Goal: Transaction & Acquisition: Obtain resource

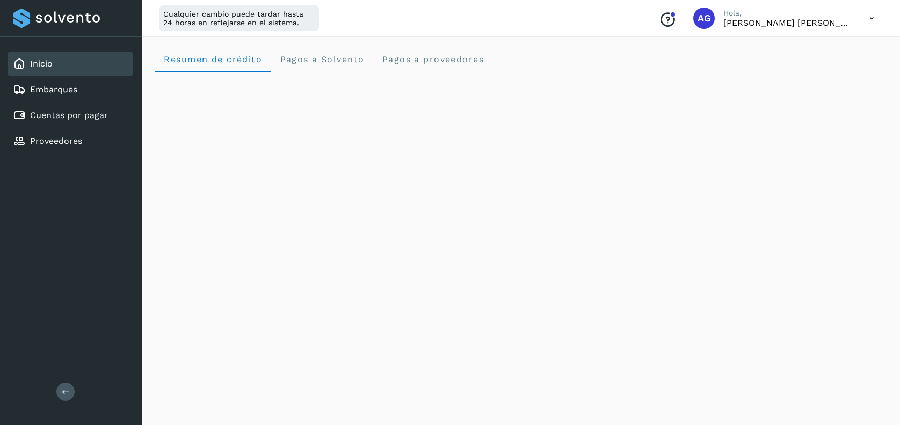
scroll to position [613, 0]
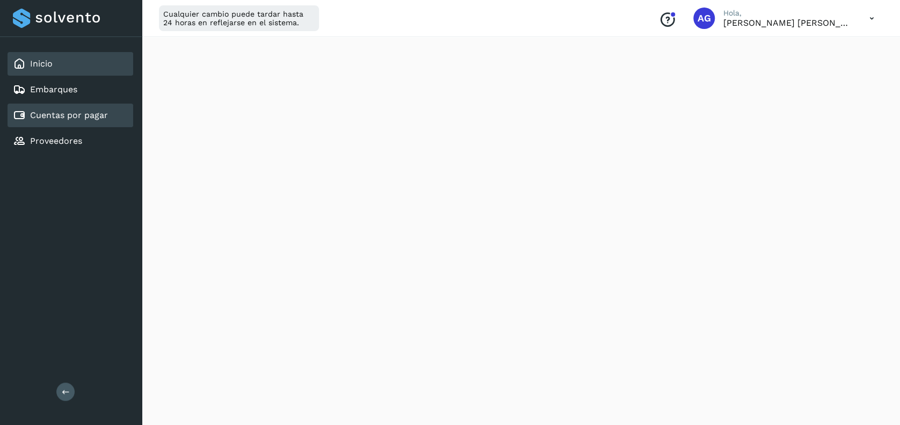
click at [75, 114] on link "Cuentas por pagar" at bounding box center [69, 115] width 78 height 10
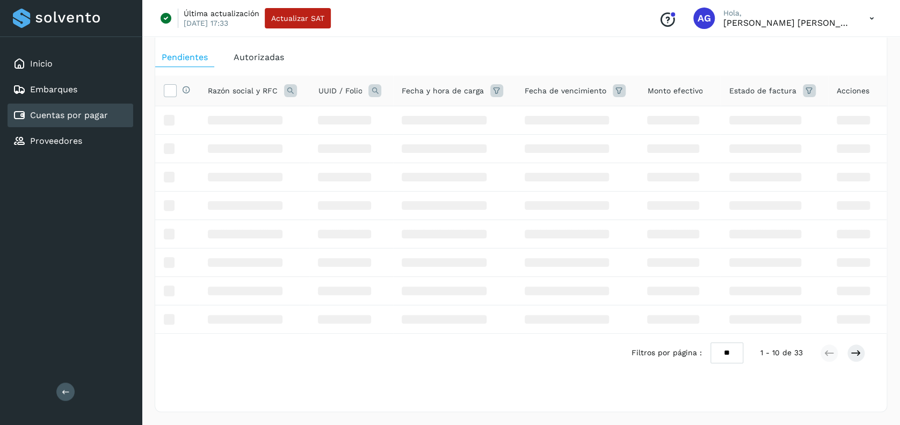
scroll to position [42, 0]
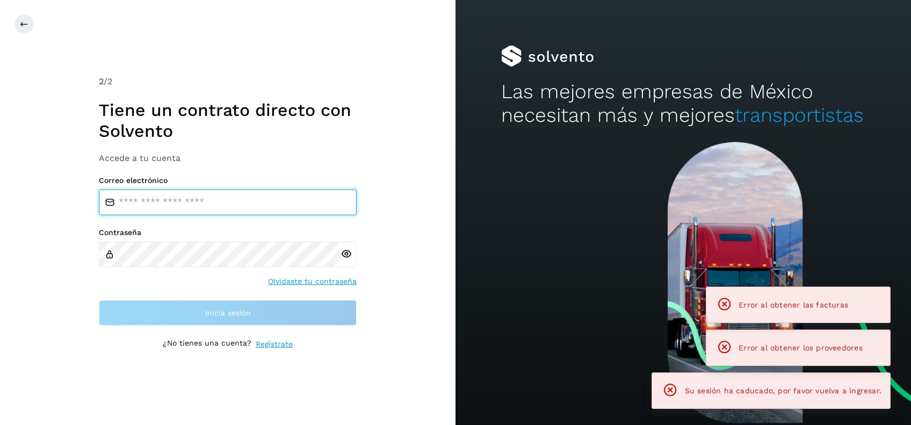
type input "**********"
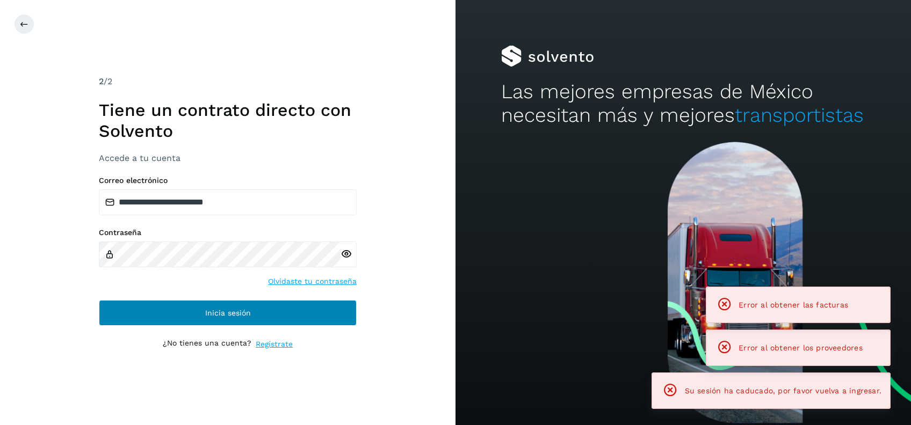
drag, startPoint x: 193, startPoint y: 293, endPoint x: 202, endPoint y: 305, distance: 15.5
click at [194, 294] on div "**********" at bounding box center [228, 250] width 258 height 149
click at [202, 306] on button "Inicia sesión" at bounding box center [228, 313] width 258 height 26
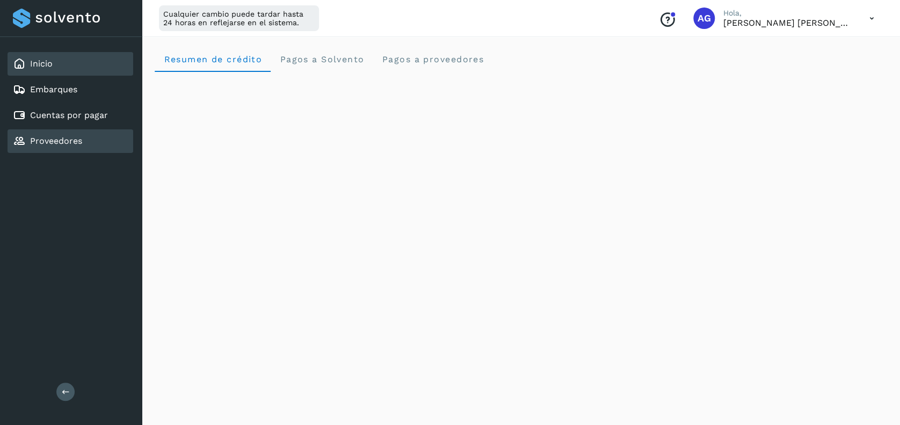
click at [60, 142] on link "Proveedores" at bounding box center [56, 141] width 52 height 10
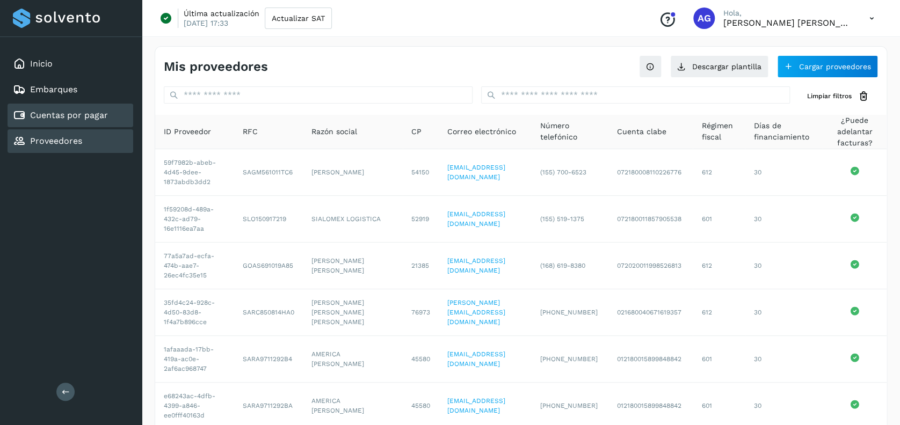
click at [74, 123] on div "Cuentas por pagar" at bounding box center [71, 116] width 126 height 24
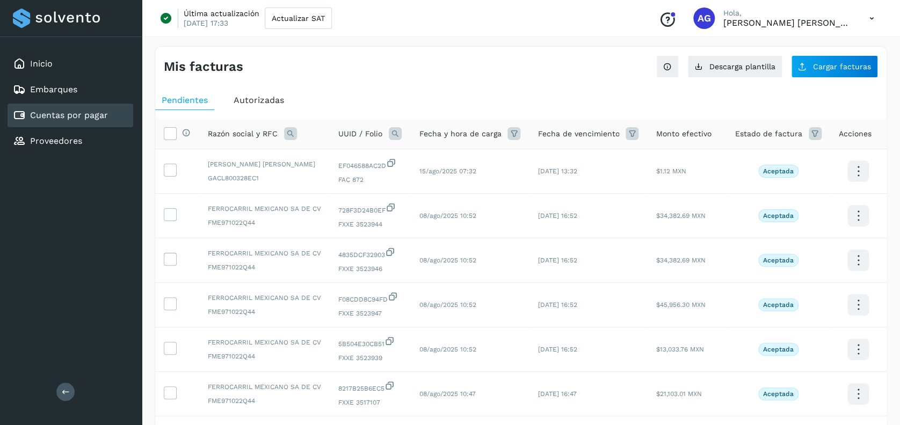
click at [263, 100] on span "Autorizadas" at bounding box center [259, 100] width 50 height 10
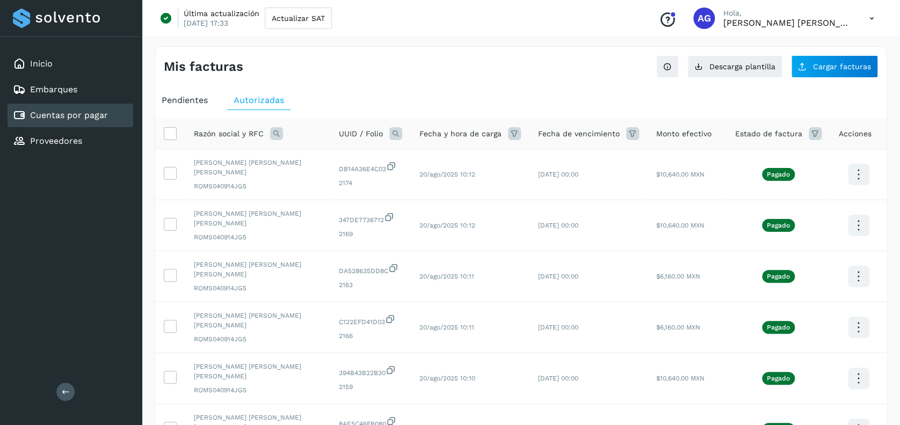
click at [278, 134] on icon at bounding box center [276, 133] width 13 height 13
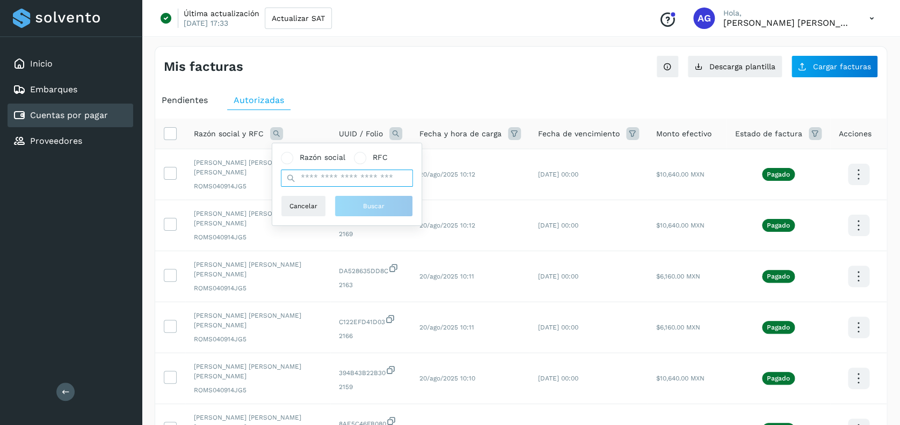
drag, startPoint x: 322, startPoint y: 177, endPoint x: 329, endPoint y: 178, distance: 7.0
click at [322, 177] on input "text" at bounding box center [347, 178] width 132 height 17
type input "*******"
click at [365, 210] on span "Buscar" at bounding box center [373, 206] width 21 height 10
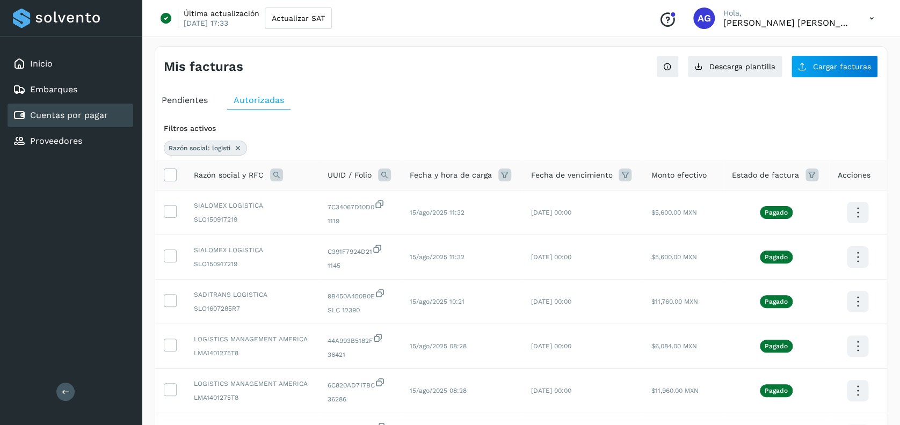
click at [319, 181] on th "Razón social y RFC" at bounding box center [360, 175] width 82 height 31
click at [275, 174] on icon at bounding box center [276, 175] width 13 height 13
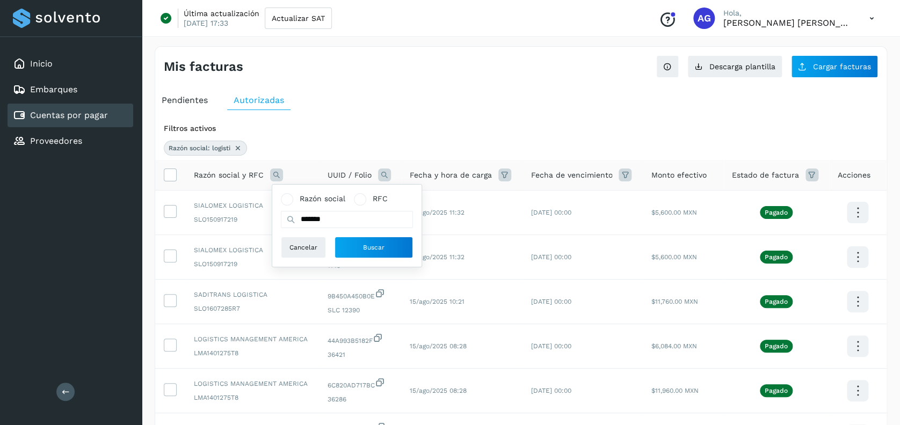
click at [237, 152] on div "Razón social: logisti" at bounding box center [205, 148] width 83 height 15
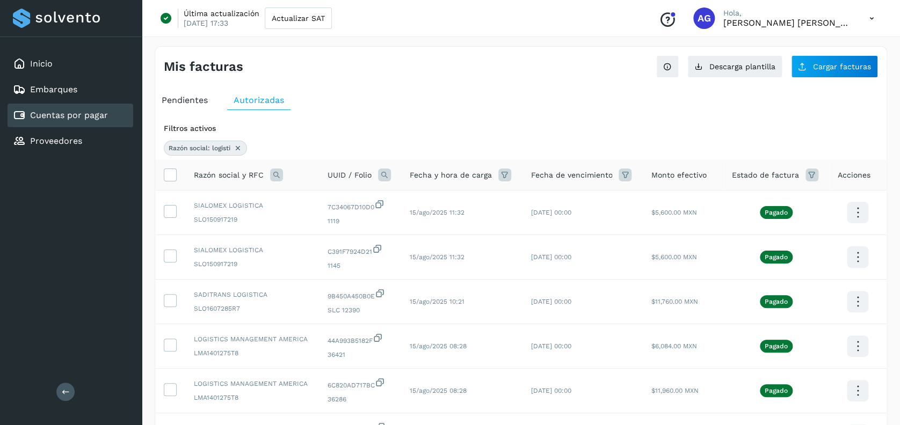
click at [237, 149] on icon at bounding box center [238, 148] width 9 height 9
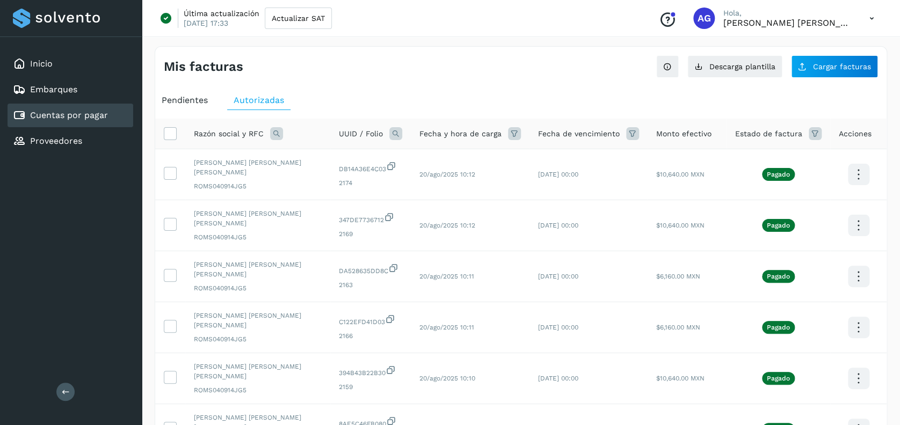
click at [274, 132] on icon at bounding box center [276, 133] width 13 height 13
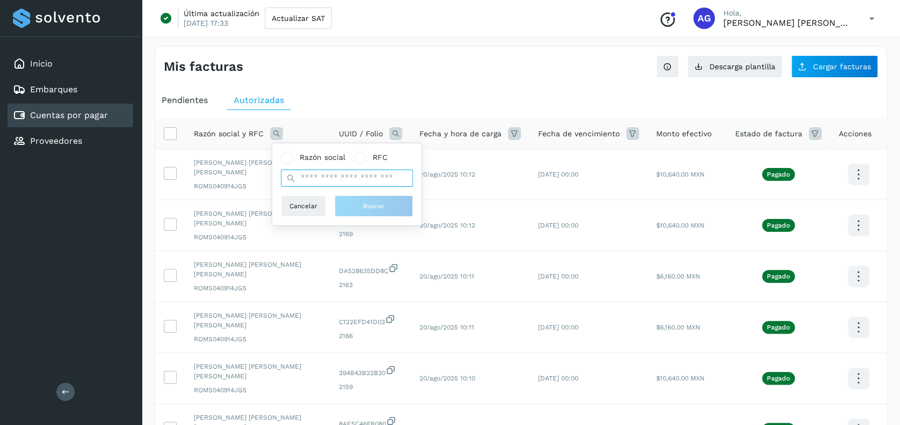
click at [309, 181] on input "text" at bounding box center [347, 178] width 132 height 17
type input "**********"
click at [370, 210] on span "Buscar" at bounding box center [373, 206] width 21 height 10
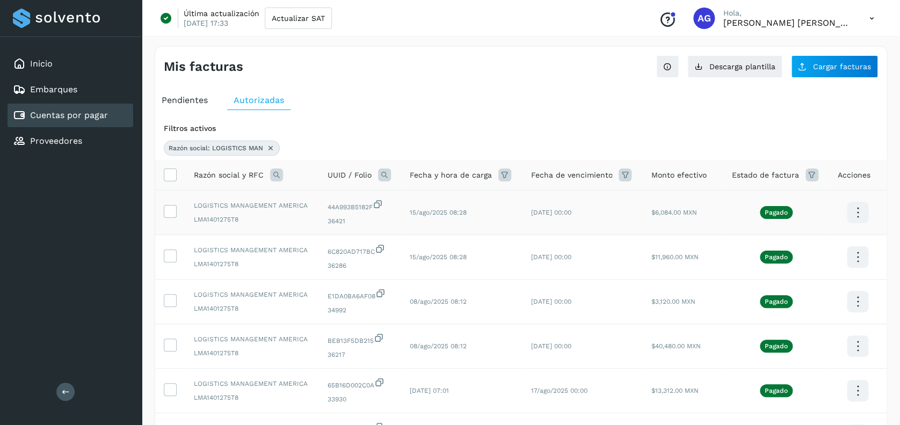
click at [855, 204] on icon at bounding box center [857, 212] width 25 height 25
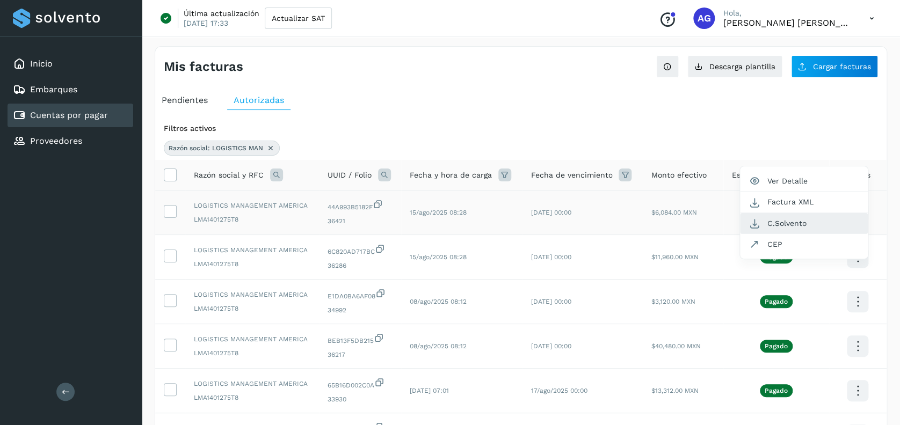
click at [814, 227] on button "C.Solvento" at bounding box center [804, 223] width 128 height 21
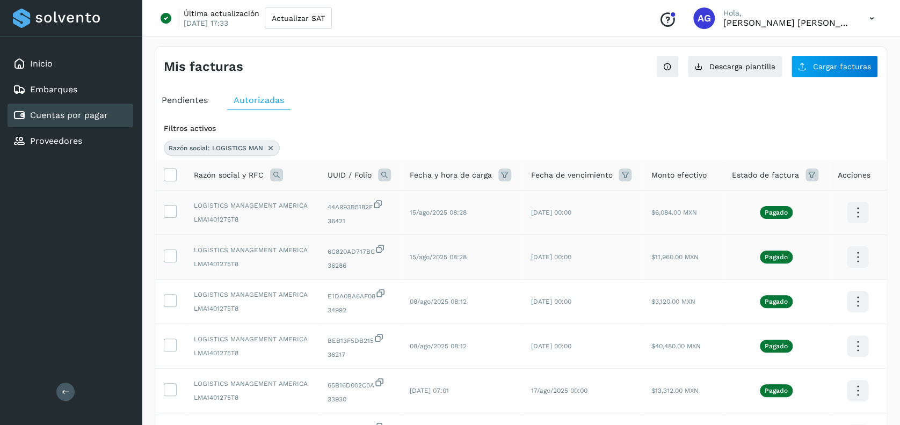
click at [863, 225] on icon at bounding box center [857, 212] width 25 height 25
click at [822, 267] on button "C.Solvento" at bounding box center [804, 268] width 128 height 21
click at [861, 225] on icon at bounding box center [857, 212] width 25 height 25
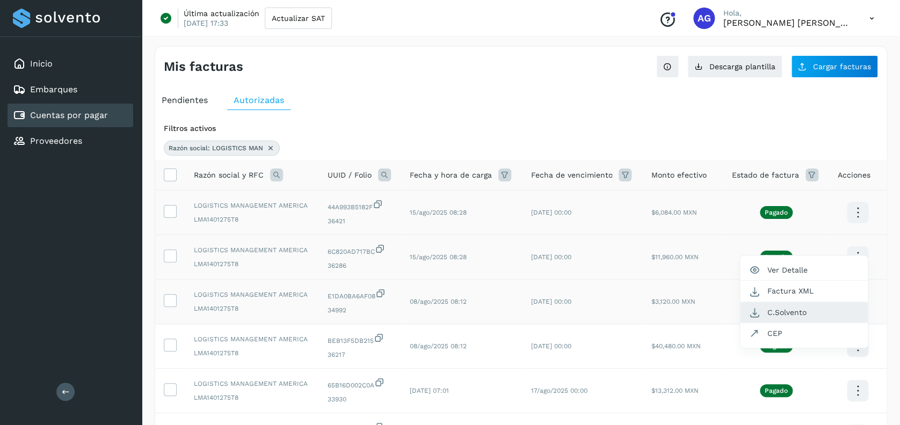
click at [787, 311] on button "C.Solvento" at bounding box center [804, 312] width 128 height 21
click at [858, 225] on icon at bounding box center [857, 212] width 25 height 25
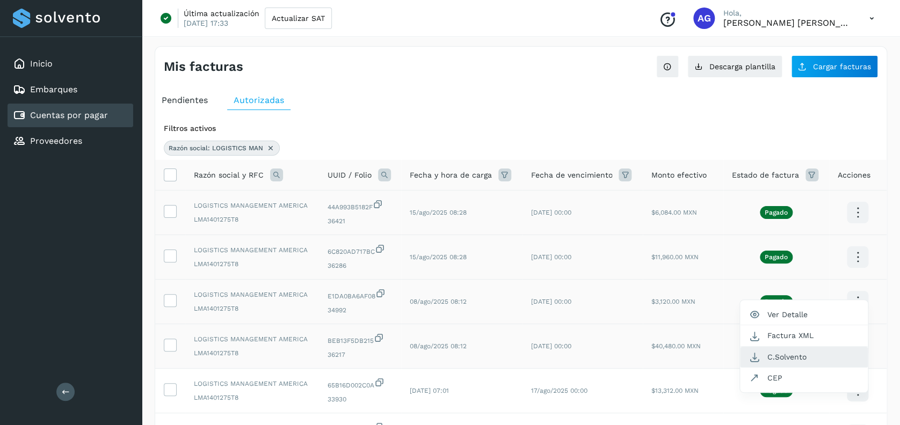
click at [799, 351] on button "C.Solvento" at bounding box center [804, 357] width 128 height 21
click at [860, 225] on icon at bounding box center [857, 212] width 25 height 25
click at [791, 351] on button "C.Solvento" at bounding box center [804, 357] width 128 height 21
